Goal: Find specific page/section: Find specific page/section

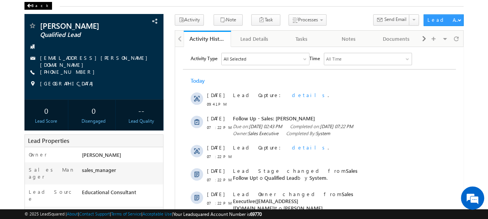
click at [40, 4] on div "Back" at bounding box center [38, 6] width 28 height 8
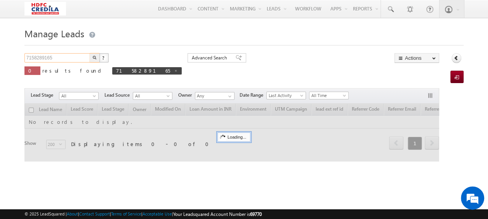
drag, startPoint x: 65, startPoint y: 58, endPoint x: 22, endPoint y: 59, distance: 43.1
click at [22, 59] on body "Menu Vinay Rykala vinay .ryak ala@c redil a.com" at bounding box center [244, 109] width 488 height 219
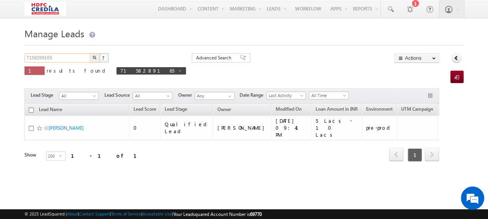
paste input "879164779"
type input "7879164779"
click at [95, 57] on img "button" at bounding box center [95, 57] width 4 height 4
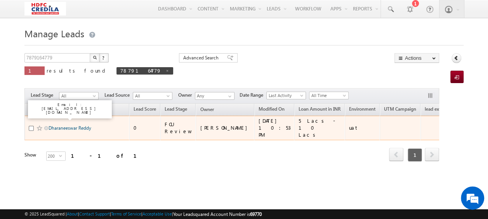
click at [71, 125] on link "Dharaneeswar Reddy" at bounding box center [70, 128] width 43 height 6
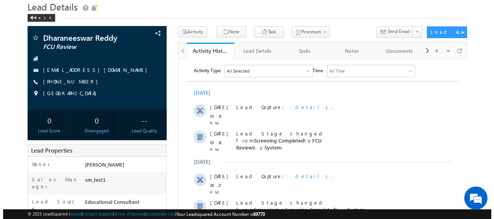
scroll to position [39, 0]
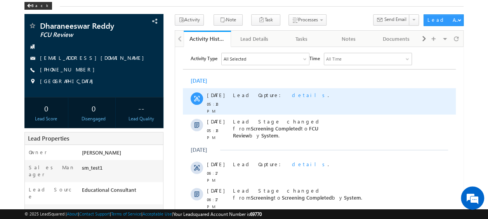
click at [291, 92] on span "details" at bounding box center [309, 94] width 36 height 7
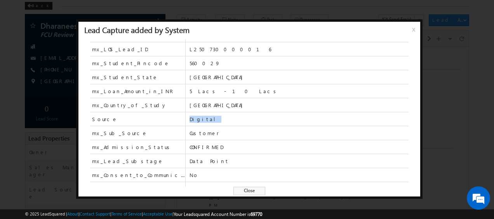
drag, startPoint x: 189, startPoint y: 120, endPoint x: 207, endPoint y: 120, distance: 18.2
click at [207, 120] on div "Source Digital" at bounding box center [249, 119] width 318 height 14
drag, startPoint x: 207, startPoint y: 120, endPoint x: 217, endPoint y: 133, distance: 16.1
click at [217, 133] on div "mx_Sub_Source Customer" at bounding box center [249, 133] width 318 height 14
drag, startPoint x: 459, startPoint y: 78, endPoint x: 284, endPoint y: 31, distance: 181.2
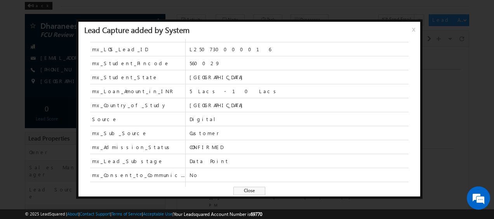
click at [459, 78] on div at bounding box center [247, 109] width 494 height 219
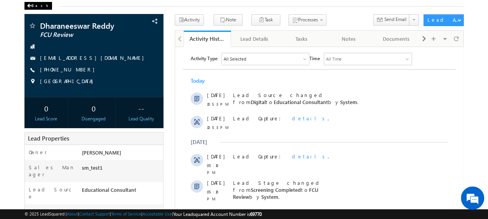
click at [29, 6] on span at bounding box center [29, 6] width 5 height 4
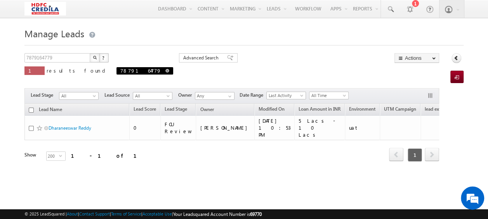
click at [165, 72] on span at bounding box center [167, 71] width 4 height 4
type input "Search Leads"
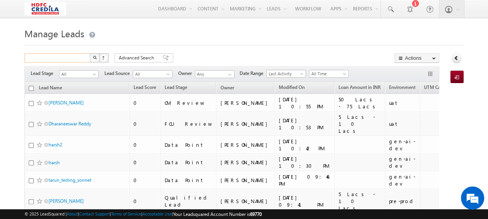
click at [69, 59] on input "text" at bounding box center [57, 57] width 66 height 9
type input "Search Leads"
click at [152, 56] on span "Advanced Search" at bounding box center [138, 57] width 38 height 7
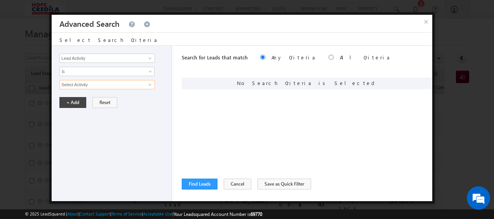
click at [96, 84] on input "Select Activity" at bounding box center [106, 84] width 95 height 9
click at [130, 55] on input "Lead Activity" at bounding box center [106, 58] width 95 height 9
click at [148, 56] on span at bounding box center [150, 58] width 6 height 6
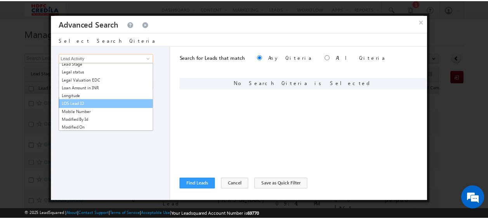
scroll to position [545, 0]
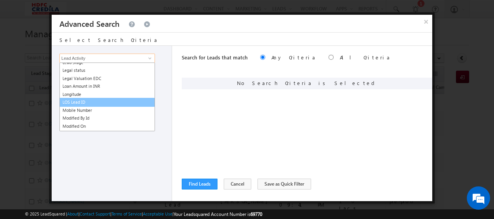
click at [90, 101] on link "LOS Lead ID" at bounding box center [106, 102] width 95 height 9
type input "LOS Lead ID"
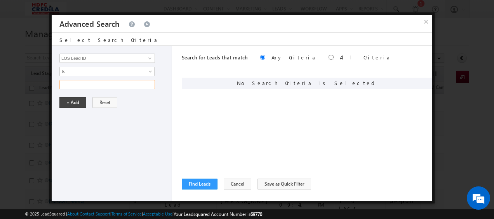
click at [93, 84] on input "text" at bounding box center [106, 84] width 95 height 9
paste input "L250808000003"
type input "L250808000003"
click at [73, 101] on button "+ Add" at bounding box center [72, 102] width 27 height 11
click at [206, 182] on button "Find Leads" at bounding box center [200, 184] width 36 height 11
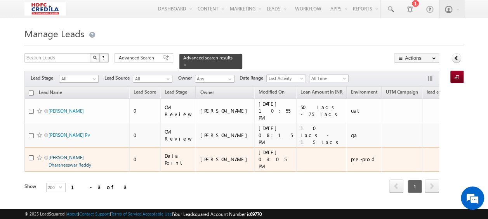
click at [63, 154] on link "Vasanthu Dharaneeswar Reddy" at bounding box center [70, 160] width 43 height 13
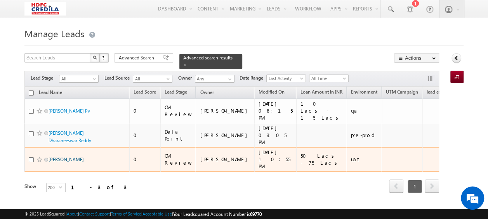
click at [65, 156] on link "Nayak Siddharth" at bounding box center [66, 159] width 35 height 6
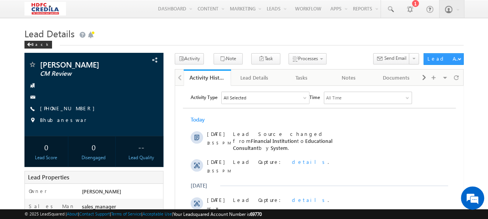
click at [175, 36] on h1 "Lead Details" at bounding box center [243, 32] width 439 height 15
